Goal: Information Seeking & Learning: Find specific fact

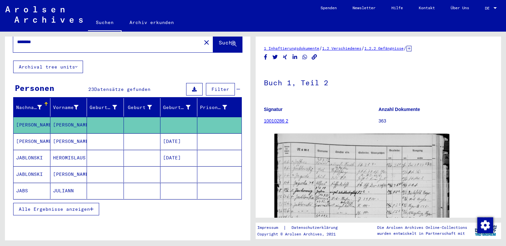
scroll to position [43, 0]
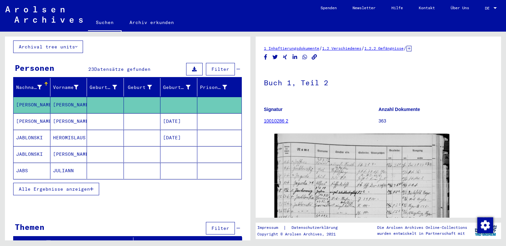
click at [66, 183] on button "Alle Ergebnisse anzeigen" at bounding box center [56, 189] width 86 height 13
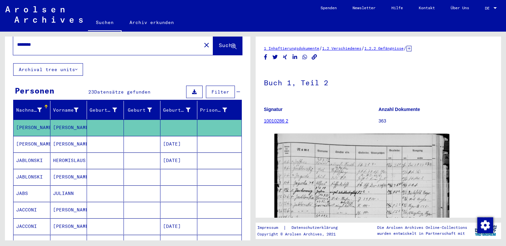
scroll to position [0, 0]
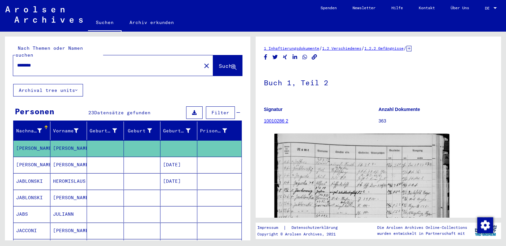
type input "****"
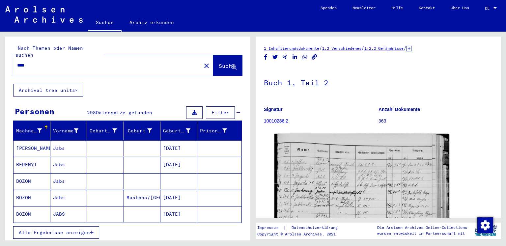
click at [219, 63] on span "Suche" at bounding box center [227, 66] width 16 height 7
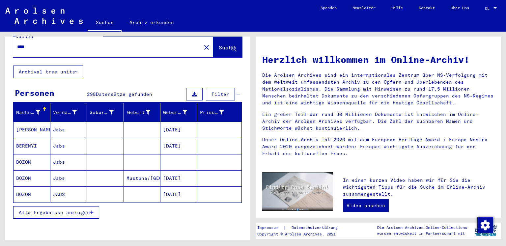
scroll to position [33, 0]
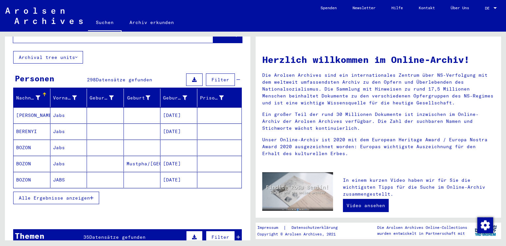
click at [70, 195] on span "Alle Ergebnisse anzeigen" at bounding box center [54, 198] width 71 height 6
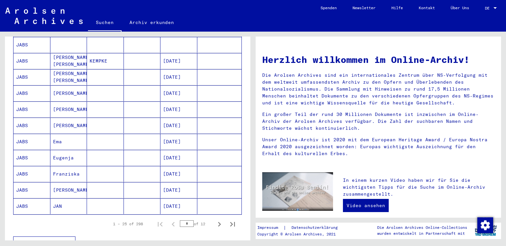
scroll to position [362, 0]
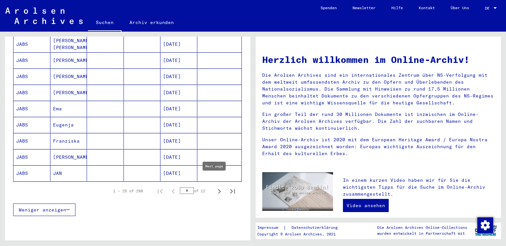
click at [218, 189] on icon "Next page" at bounding box center [219, 191] width 3 height 5
click at [215, 187] on icon "Next page" at bounding box center [219, 191] width 9 height 9
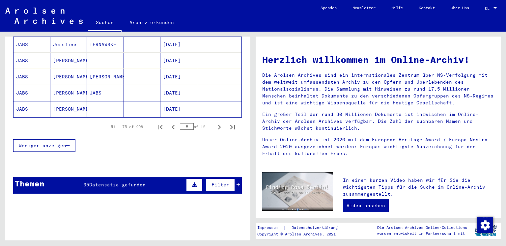
scroll to position [428, 0]
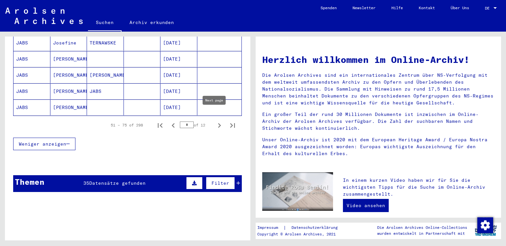
click at [215, 121] on icon "Next page" at bounding box center [219, 125] width 9 height 9
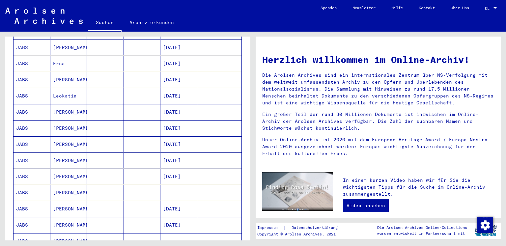
scroll to position [231, 0]
click at [173, 172] on mat-cell "[DATE]" at bounding box center [178, 176] width 37 height 16
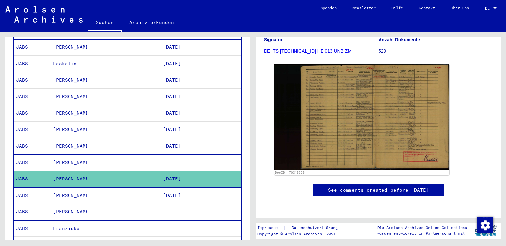
scroll to position [99, 0]
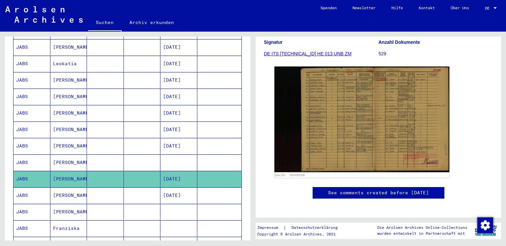
click at [350, 116] on img at bounding box center [361, 120] width 175 height 106
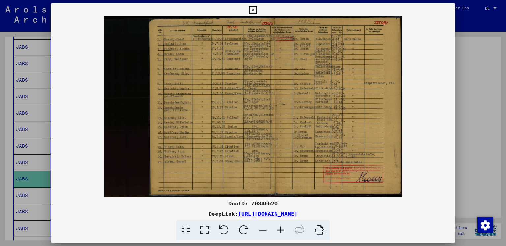
click at [483, 76] on div at bounding box center [253, 123] width 506 height 246
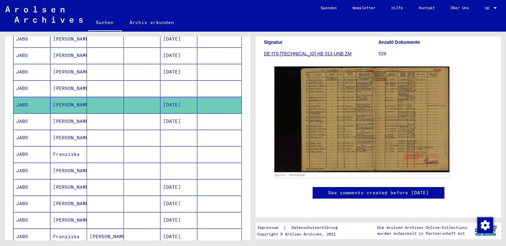
scroll to position [332, 0]
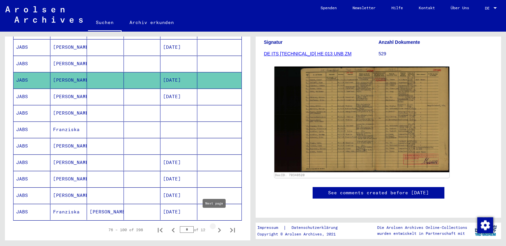
click at [215, 226] on icon "Next page" at bounding box center [219, 230] width 9 height 9
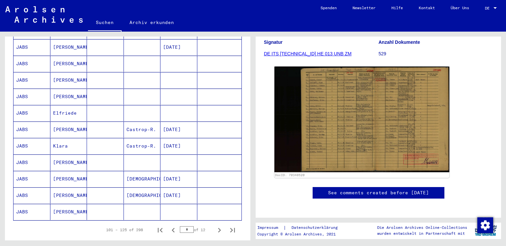
click at [146, 122] on mat-cell "Castrop-R." at bounding box center [142, 130] width 37 height 16
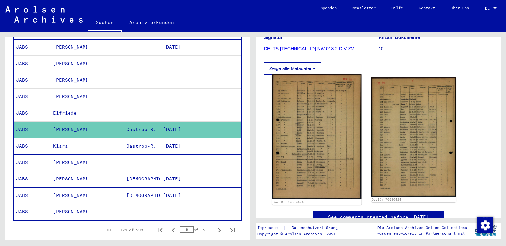
scroll to position [99, 0]
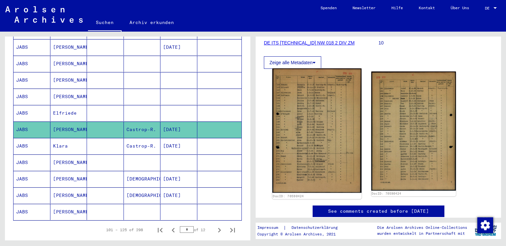
click at [303, 116] on img at bounding box center [316, 131] width 89 height 124
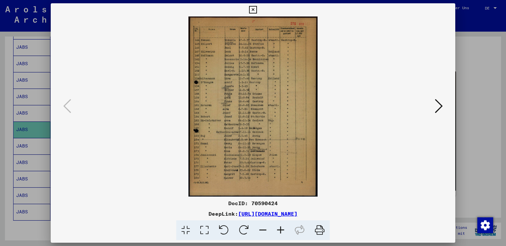
click at [279, 231] on icon at bounding box center [281, 230] width 18 height 20
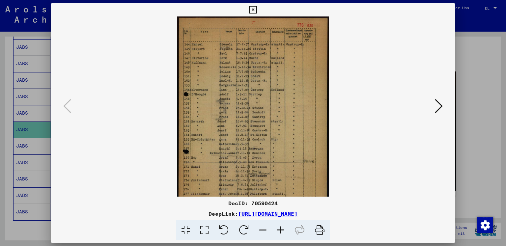
click at [279, 231] on icon at bounding box center [281, 230] width 18 height 20
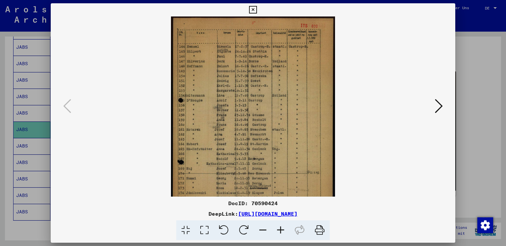
click at [279, 231] on icon at bounding box center [281, 230] width 18 height 20
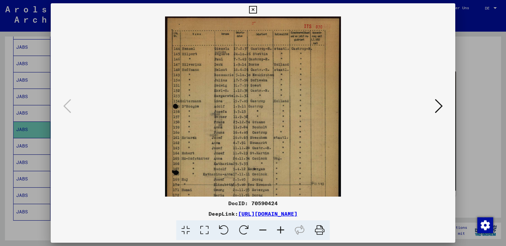
click at [279, 231] on icon at bounding box center [281, 230] width 18 height 20
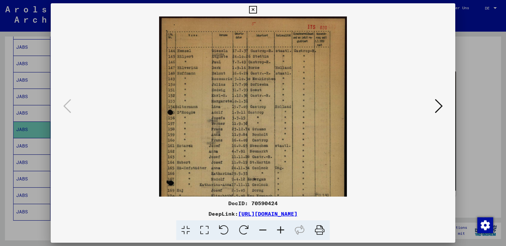
click at [279, 231] on icon at bounding box center [281, 230] width 18 height 20
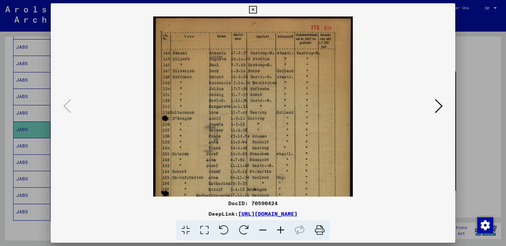
click at [468, 88] on div at bounding box center [253, 123] width 506 height 246
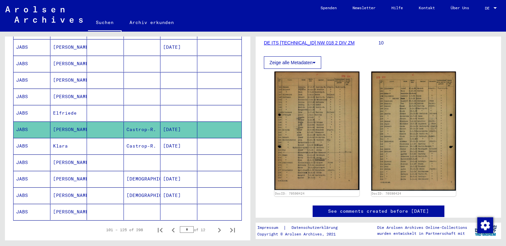
scroll to position [365, 0]
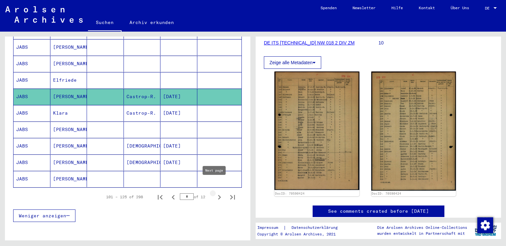
click at [215, 193] on icon "Next page" at bounding box center [219, 197] width 9 height 9
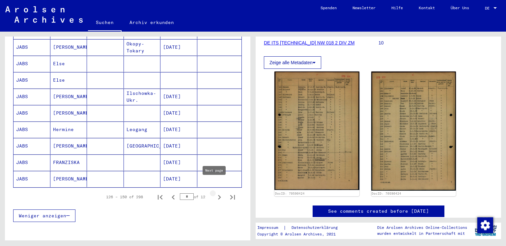
click at [217, 193] on icon "Next page" at bounding box center [219, 197] width 9 height 9
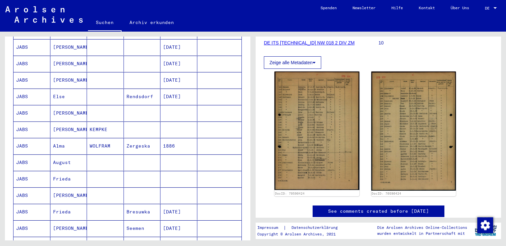
scroll to position [398, 0]
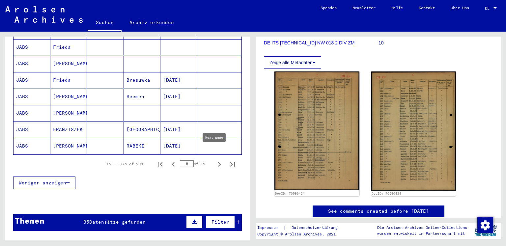
click at [215, 160] on icon "Next page" at bounding box center [219, 164] width 9 height 9
type input "*"
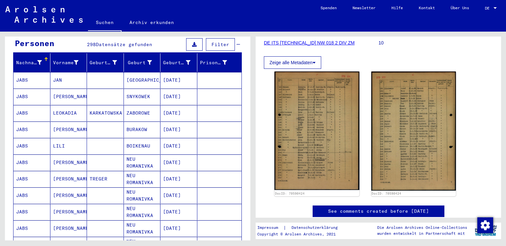
scroll to position [35, 0]
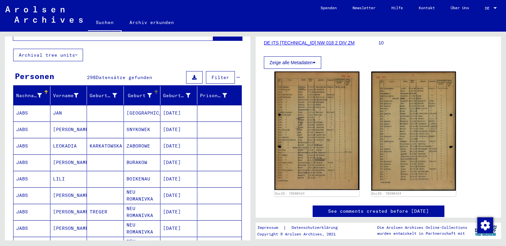
click at [147, 93] on icon at bounding box center [149, 95] width 5 height 5
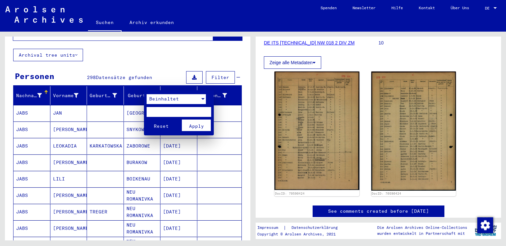
click at [166, 100] on span "Beinhaltet" at bounding box center [164, 99] width 30 height 6
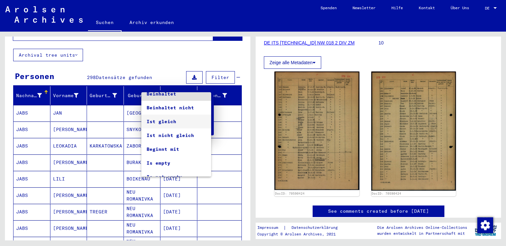
scroll to position [0, 0]
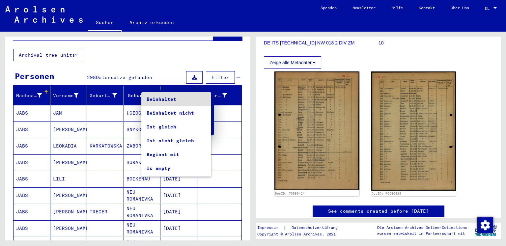
click at [174, 96] on span "Beinhaltet" at bounding box center [176, 99] width 59 height 14
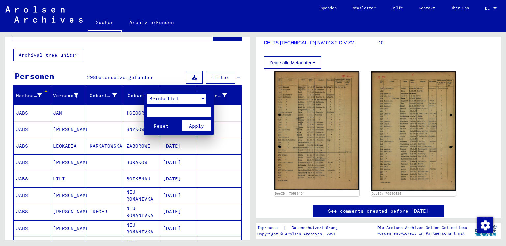
click at [149, 53] on div at bounding box center [253, 123] width 506 height 246
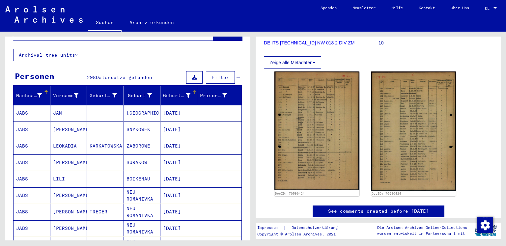
click at [193, 90] on div at bounding box center [195, 92] width 4 height 4
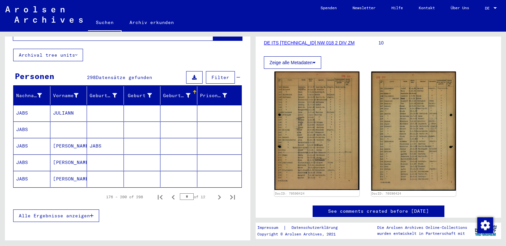
click at [194, 91] on div at bounding box center [194, 92] width 1 height 3
click at [190, 90] on div "Geburtsdatum" at bounding box center [181, 95] width 36 height 11
click at [40, 159] on mat-cell "JABS" at bounding box center [32, 162] width 37 height 16
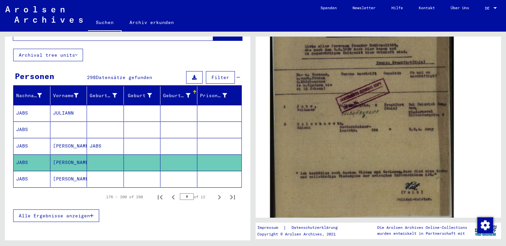
scroll to position [132, 0]
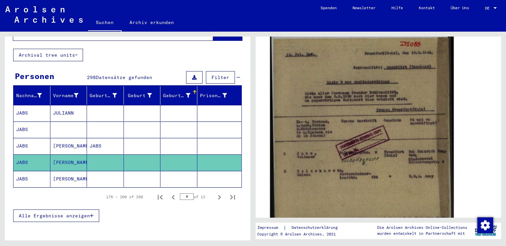
click at [360, 166] on img at bounding box center [362, 154] width 184 height 255
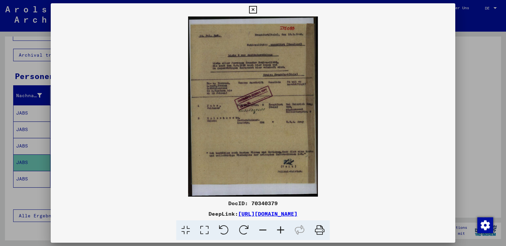
click at [284, 232] on icon at bounding box center [281, 230] width 18 height 20
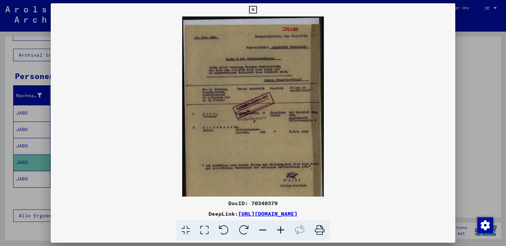
click at [284, 232] on icon at bounding box center [281, 230] width 18 height 20
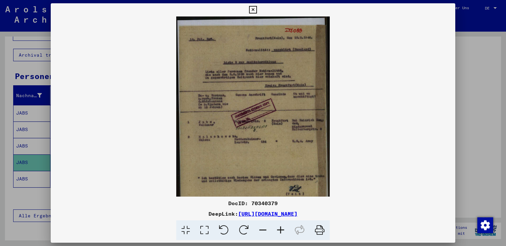
click at [284, 232] on icon at bounding box center [281, 230] width 18 height 20
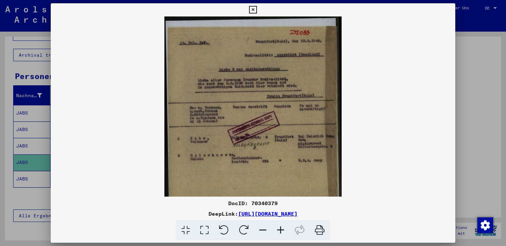
click at [284, 232] on icon at bounding box center [281, 230] width 18 height 20
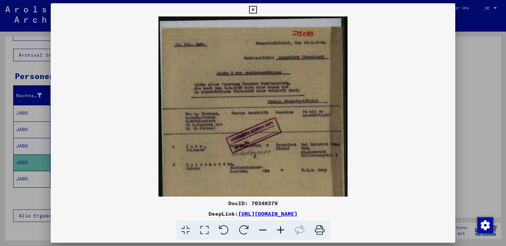
click at [284, 232] on icon at bounding box center [281, 230] width 18 height 20
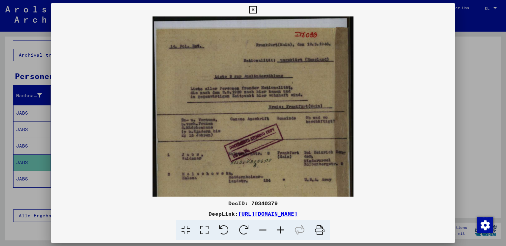
click at [284, 232] on icon at bounding box center [281, 230] width 18 height 20
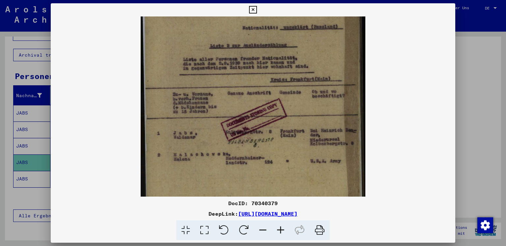
scroll to position [41, 0]
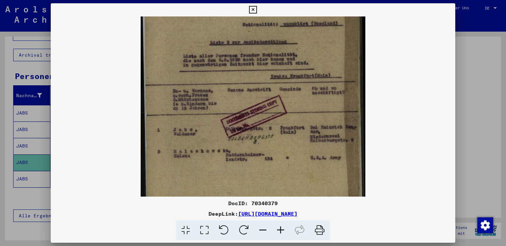
drag, startPoint x: 188, startPoint y: 145, endPoint x: 192, endPoint y: 105, distance: 40.4
click at [192, 105] on img at bounding box center [253, 131] width 225 height 312
click at [481, 124] on div at bounding box center [253, 123] width 506 height 246
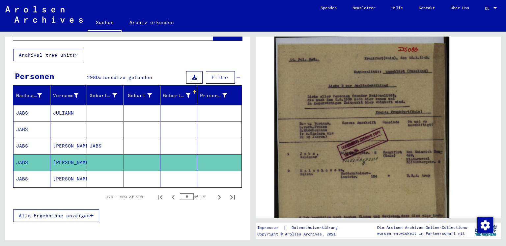
click at [72, 213] on span "Alle Ergebnisse anzeigen" at bounding box center [54, 216] width 71 height 6
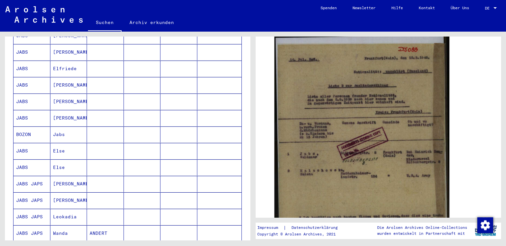
scroll to position [365, 0]
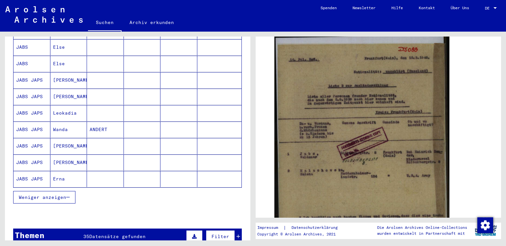
click at [49, 191] on button "Weniger anzeigen" at bounding box center [44, 197] width 62 height 13
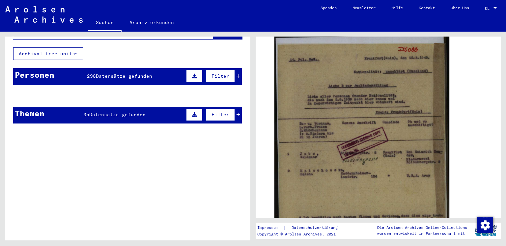
scroll to position [0, 0]
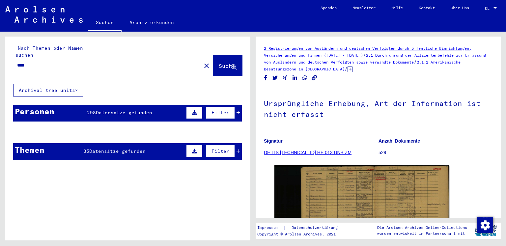
click at [219, 63] on span "Suche" at bounding box center [227, 66] width 16 height 7
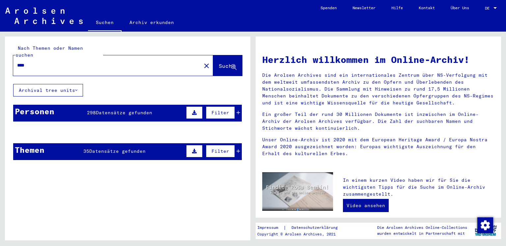
click at [52, 19] on img at bounding box center [43, 16] width 77 height 16
